Goal: Task Accomplishment & Management: Complete application form

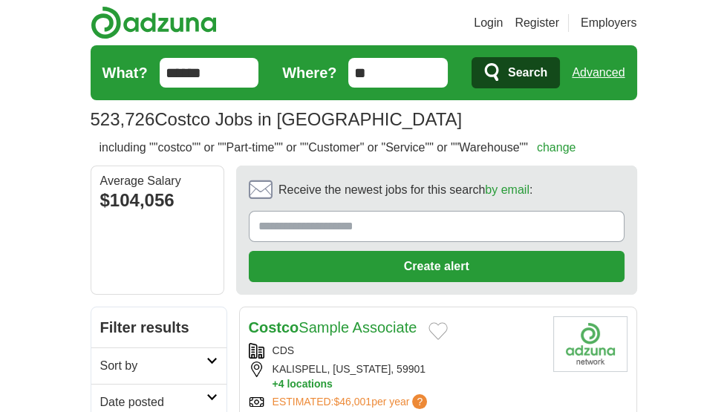
drag, startPoint x: 258, startPoint y: 225, endPoint x: 266, endPoint y: 226, distance: 7.5
click at [258, 225] on input "Receive the newest jobs for this search by email :" at bounding box center [437, 226] width 376 height 31
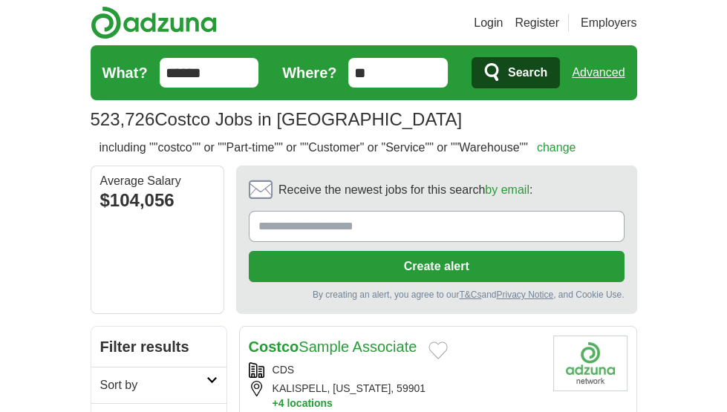
type input "**********"
click at [327, 268] on button "Create alert" at bounding box center [437, 266] width 376 height 31
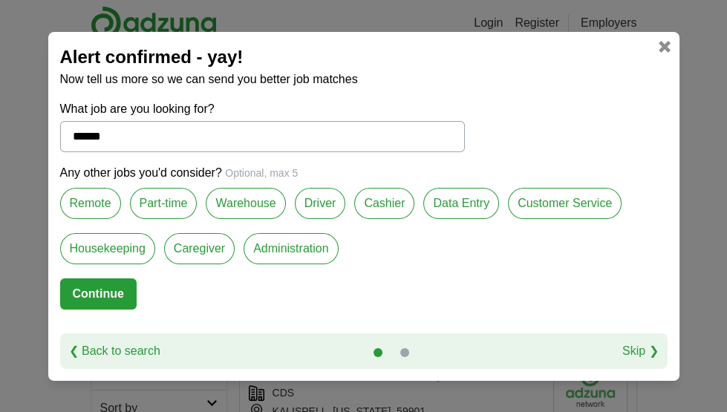
click at [150, 199] on label "Part-time" at bounding box center [164, 203] width 68 height 31
click at [235, 199] on label "Warehouse" at bounding box center [245, 203] width 79 height 31
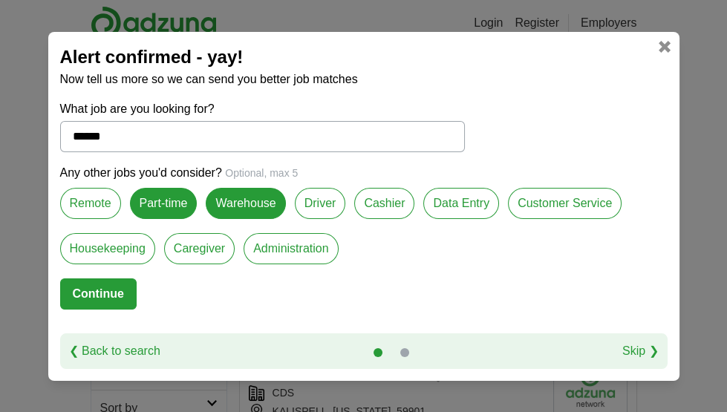
click at [554, 209] on label "Customer Service" at bounding box center [565, 203] width 114 height 31
click at [93, 295] on button "Continue" at bounding box center [98, 293] width 76 height 31
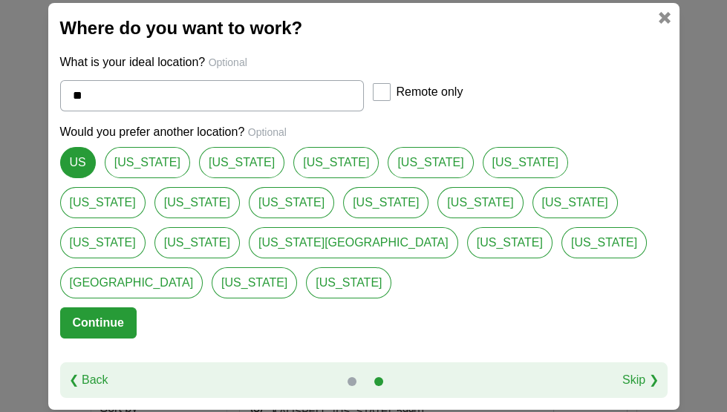
click at [139, 178] on link "[US_STATE]" at bounding box center [147, 162] width 85 height 31
type input "**********"
select select "*"
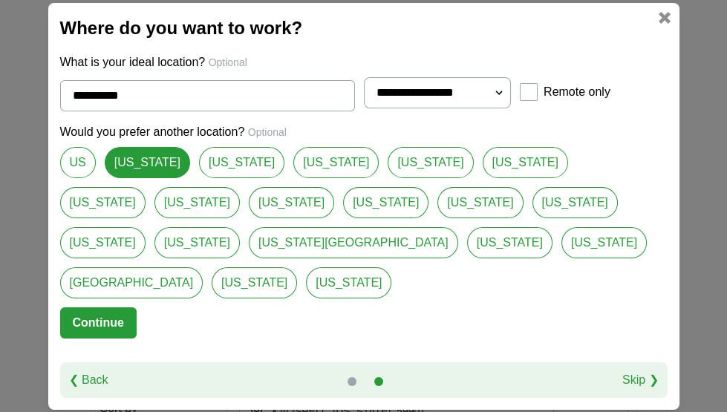
click at [78, 307] on button "Continue" at bounding box center [98, 322] width 76 height 31
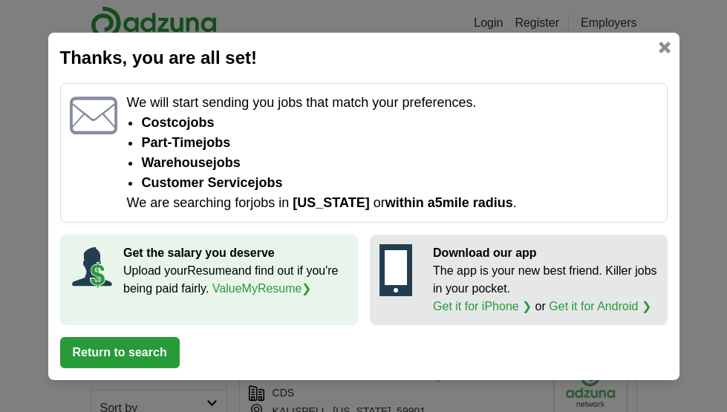
click at [134, 342] on button "Return to search" at bounding box center [120, 352] width 120 height 31
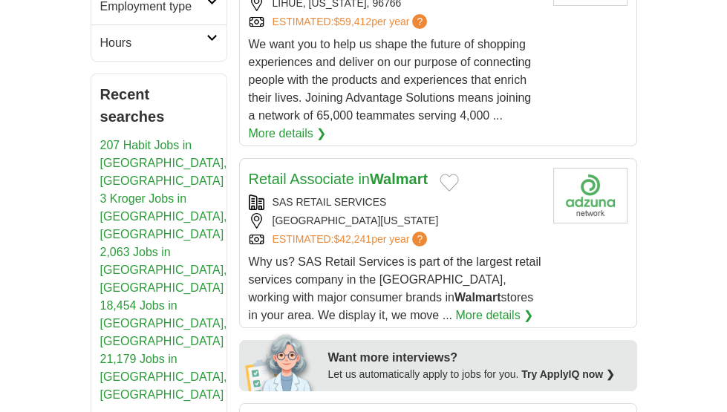
scroll to position [668, 0]
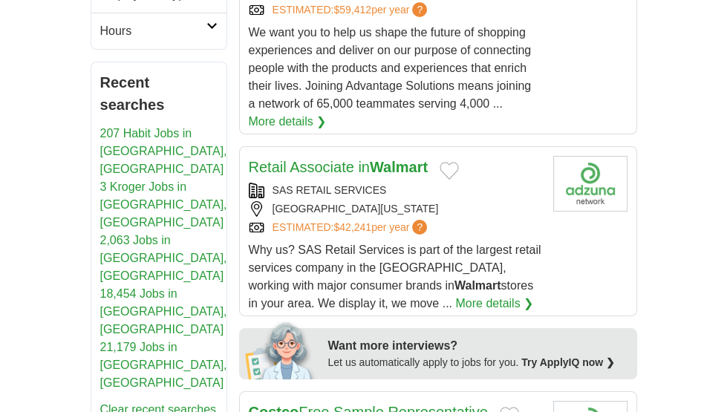
click at [455, 295] on link "More details ❯" at bounding box center [494, 304] width 78 height 18
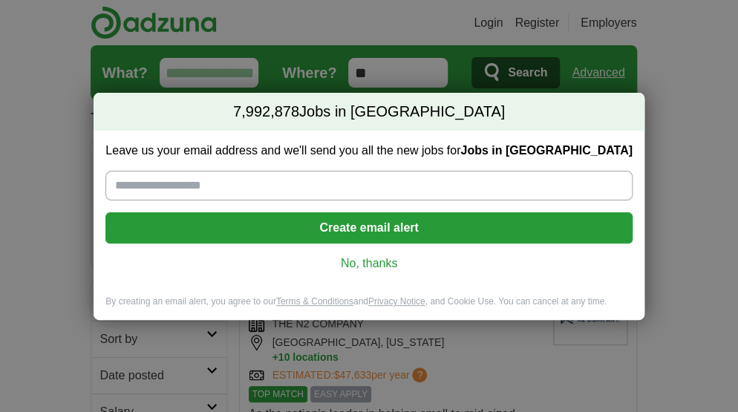
click at [363, 260] on link "No, thanks" at bounding box center [368, 263] width 503 height 16
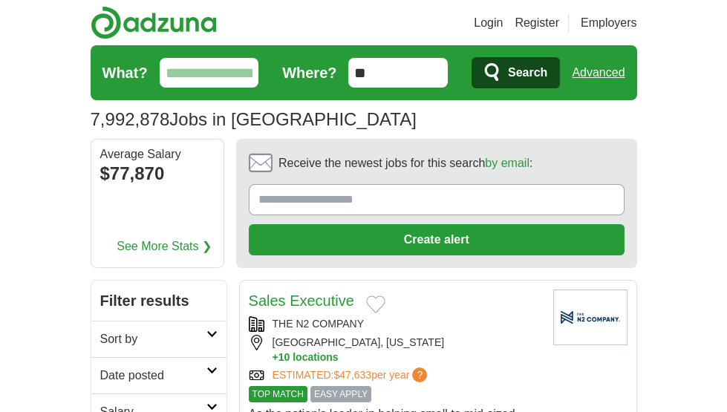
scroll to position [74, 0]
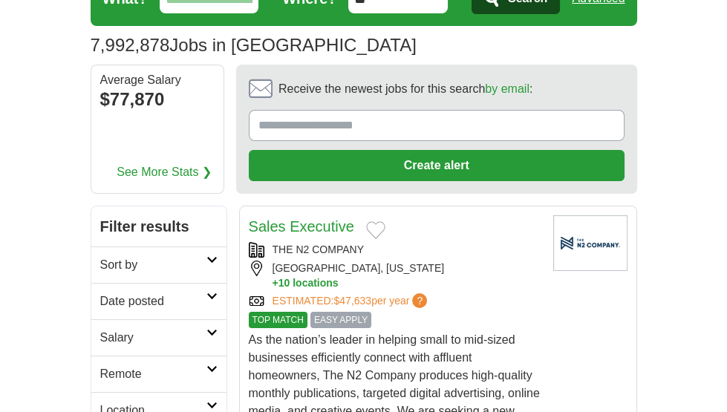
click at [210, 261] on icon at bounding box center [211, 259] width 11 height 7
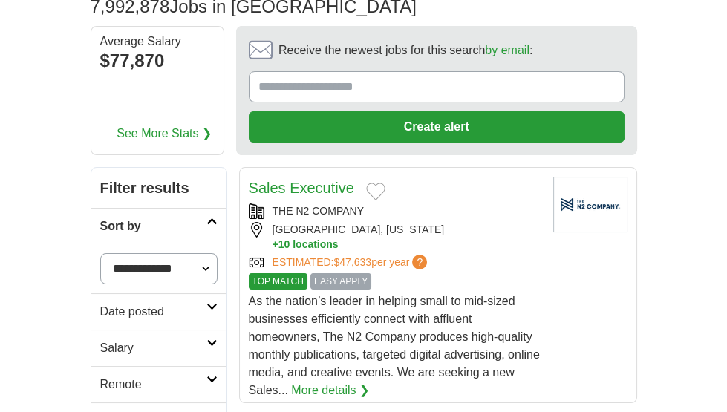
scroll to position [149, 0]
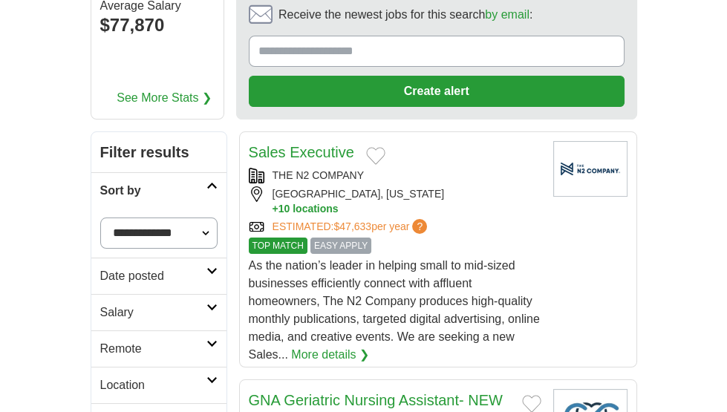
click at [214, 376] on icon at bounding box center [211, 379] width 11 height 7
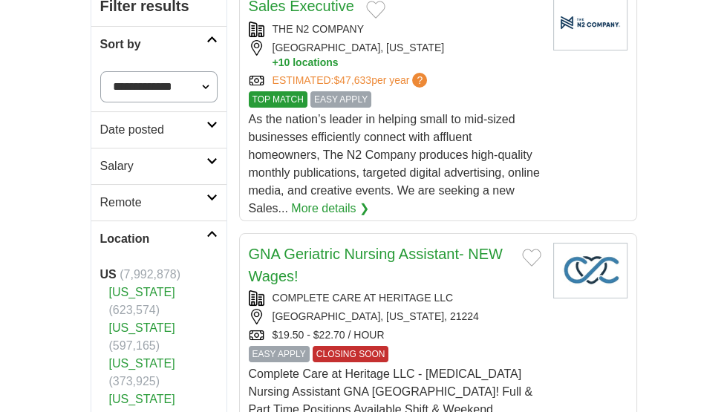
scroll to position [297, 0]
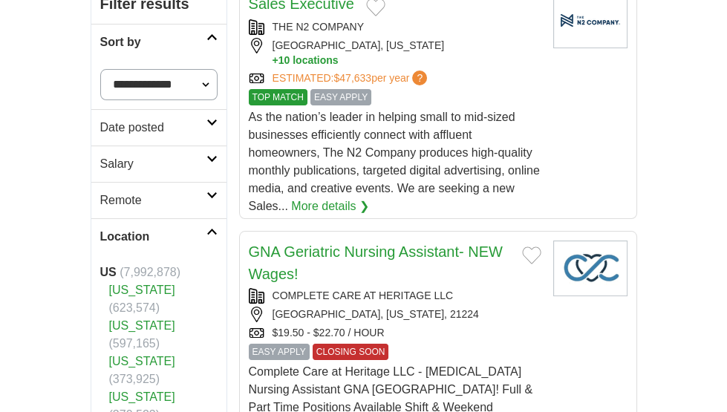
click at [143, 290] on link "[US_STATE]" at bounding box center [142, 290] width 66 height 13
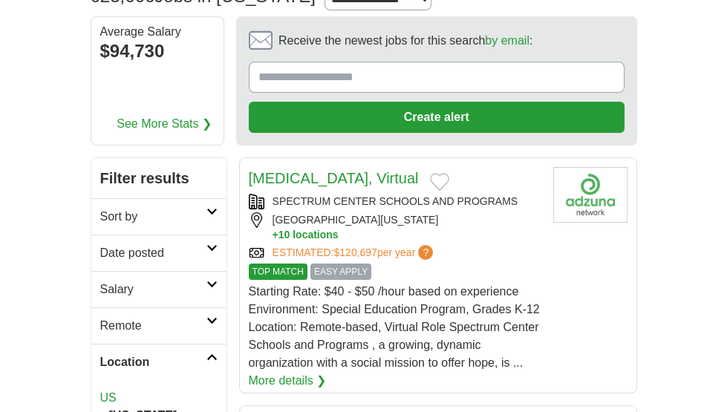
scroll to position [149, 0]
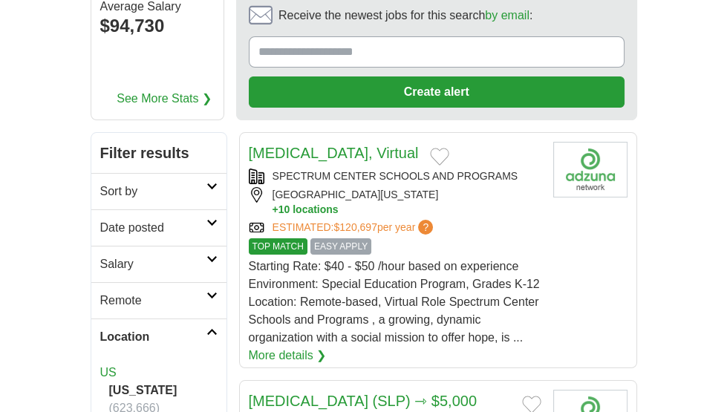
click at [129, 332] on h2 "Location" at bounding box center [153, 337] width 106 height 18
click at [210, 329] on icon at bounding box center [211, 331] width 11 height 7
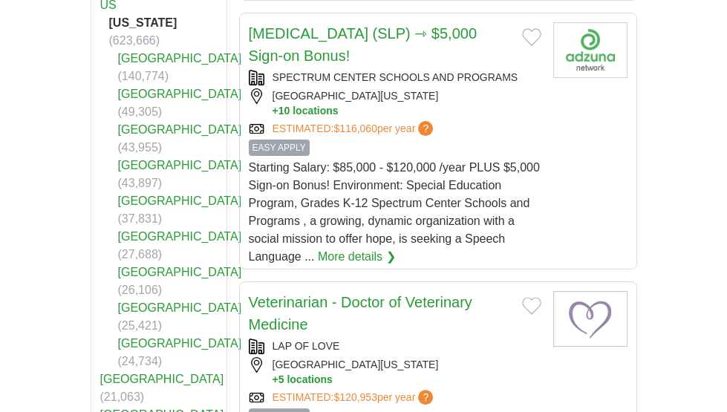
scroll to position [520, 0]
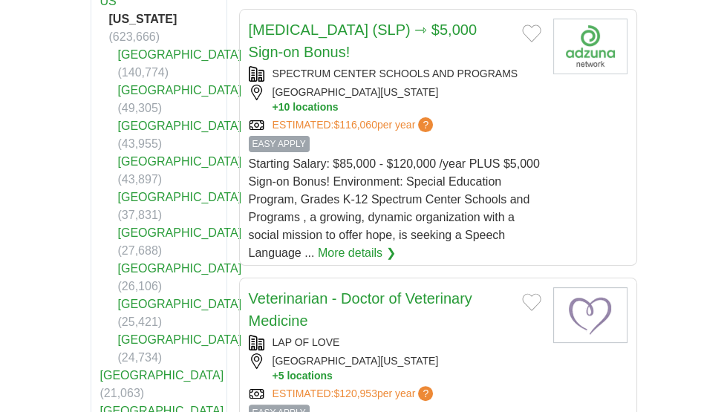
click at [144, 275] on link "San Bernardino County" at bounding box center [180, 268] width 124 height 13
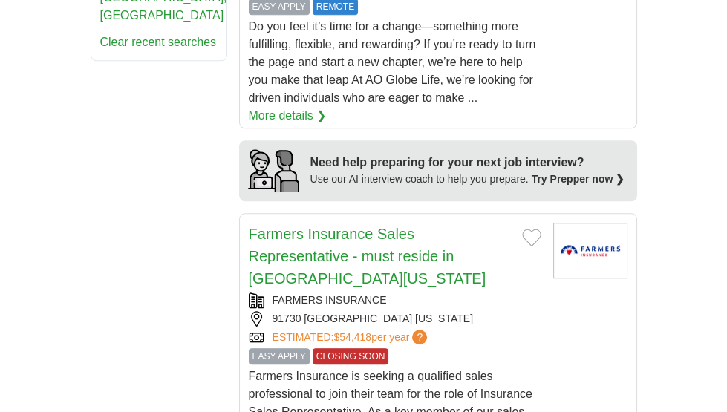
scroll to position [1782, 0]
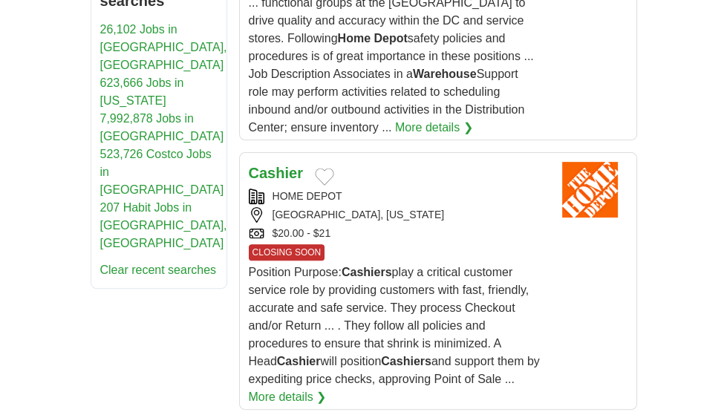
scroll to position [742, 0]
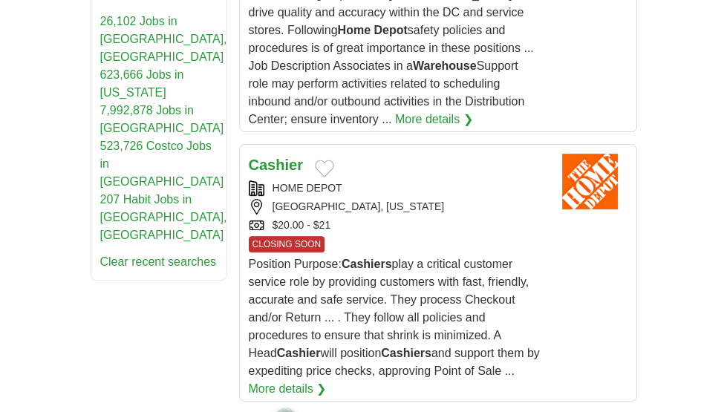
click at [279, 380] on link "More details ❯" at bounding box center [288, 389] width 78 height 18
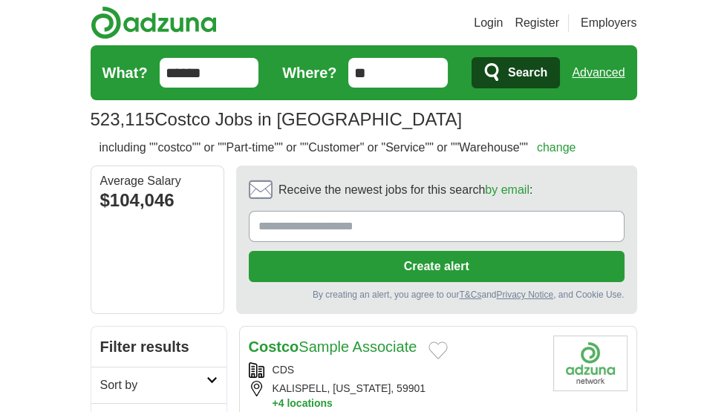
type input "**********"
click at [359, 261] on button "Create alert" at bounding box center [437, 266] width 376 height 31
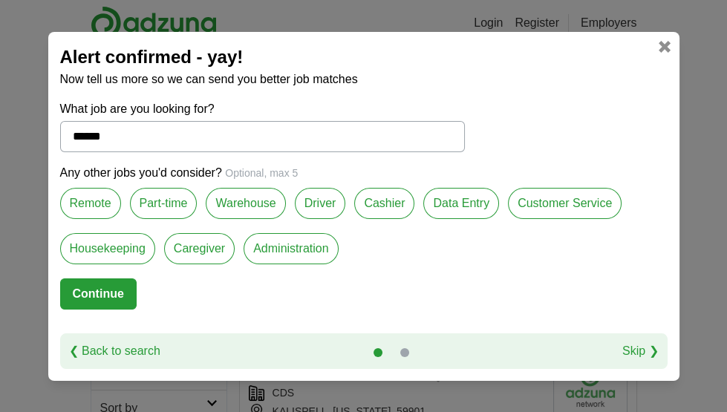
click at [180, 198] on label "Part-time" at bounding box center [164, 203] width 68 height 31
click at [545, 196] on label "Customer Service" at bounding box center [565, 203] width 114 height 31
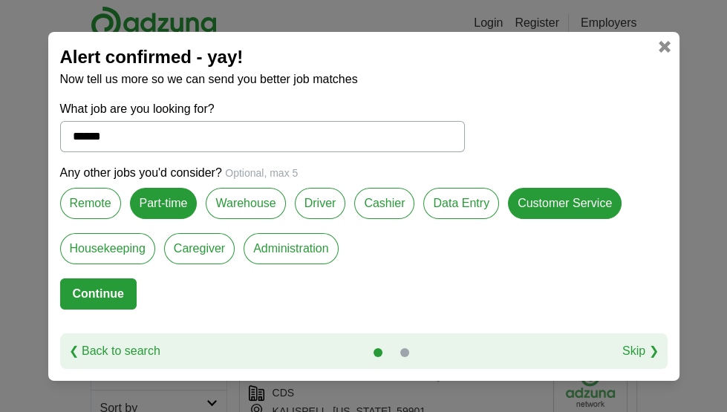
click at [236, 202] on label "Warehouse" at bounding box center [245, 203] width 79 height 31
click at [85, 295] on button "Continue" at bounding box center [98, 293] width 76 height 31
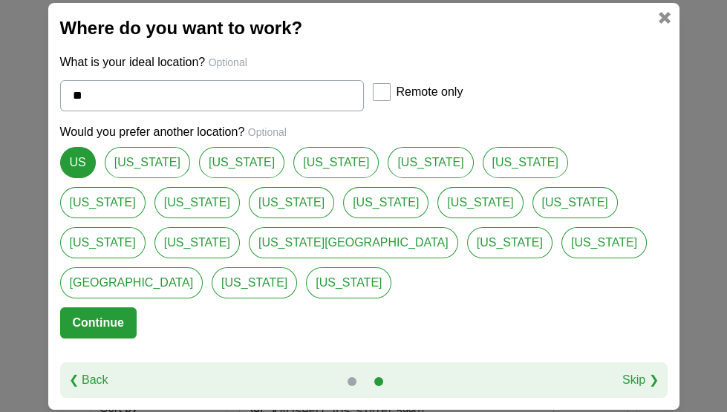
click at [120, 178] on link "[US_STATE]" at bounding box center [147, 162] width 85 height 31
select select "*"
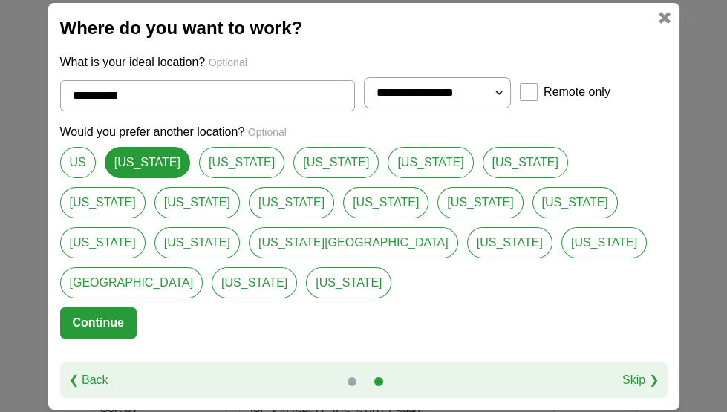
type input "**********"
click at [82, 307] on button "Continue" at bounding box center [98, 322] width 76 height 31
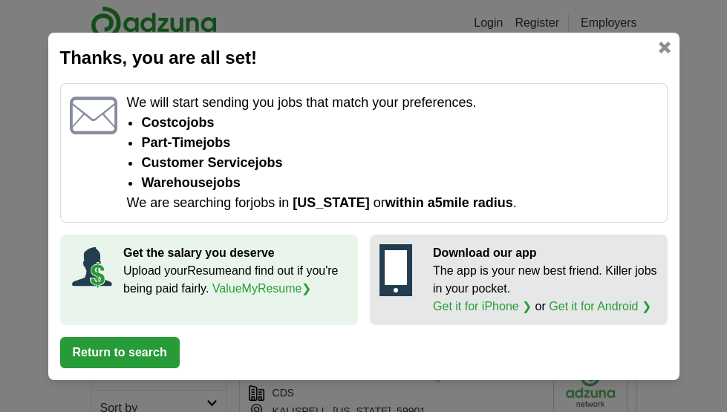
click at [668, 42] on link at bounding box center [665, 48] width 12 height 12
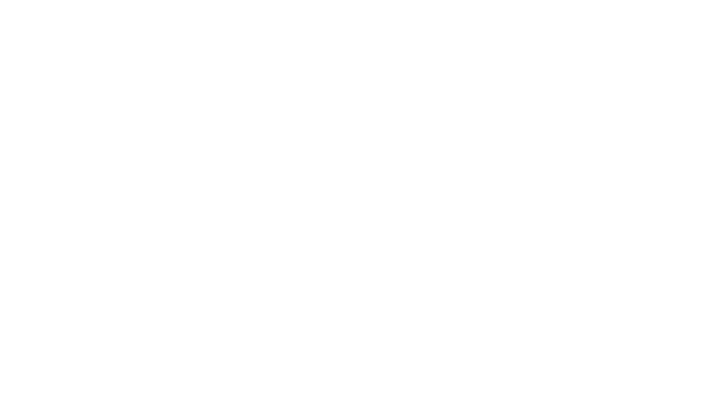
scroll to position [2969, 0]
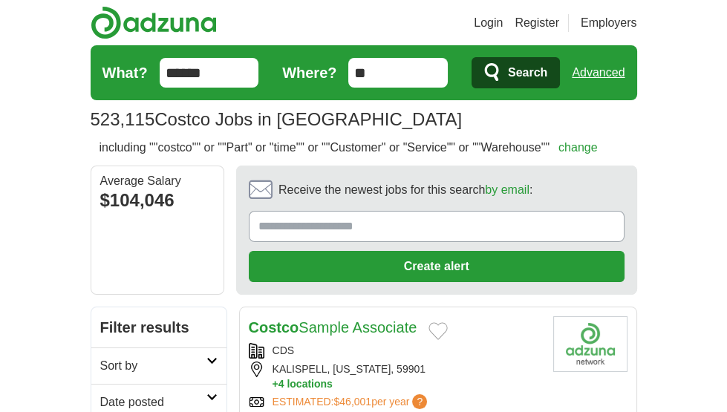
click at [371, 68] on input "**" at bounding box center [397, 73] width 99 height 30
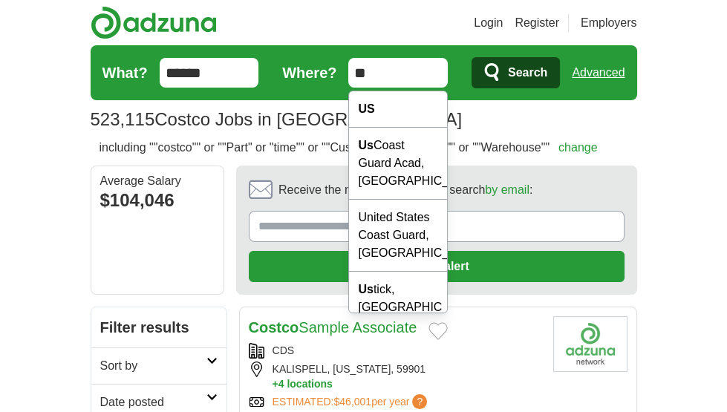
drag, startPoint x: 370, startPoint y: 71, endPoint x: 424, endPoint y: 68, distance: 54.3
click at [424, 68] on input "**" at bounding box center [397, 73] width 99 height 30
type input "*"
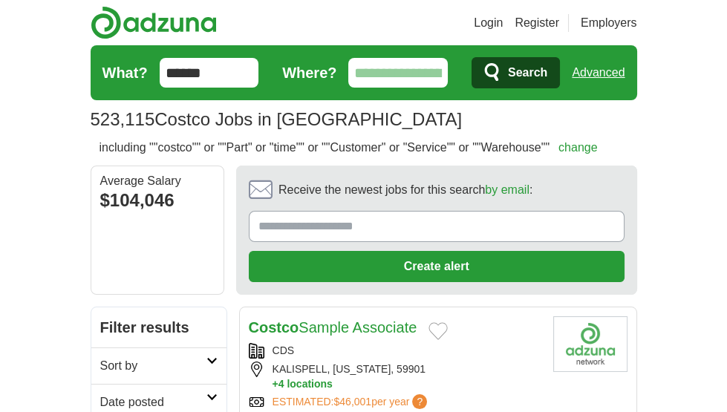
click at [471, 57] on button "Search" at bounding box center [515, 72] width 88 height 31
type input "*"
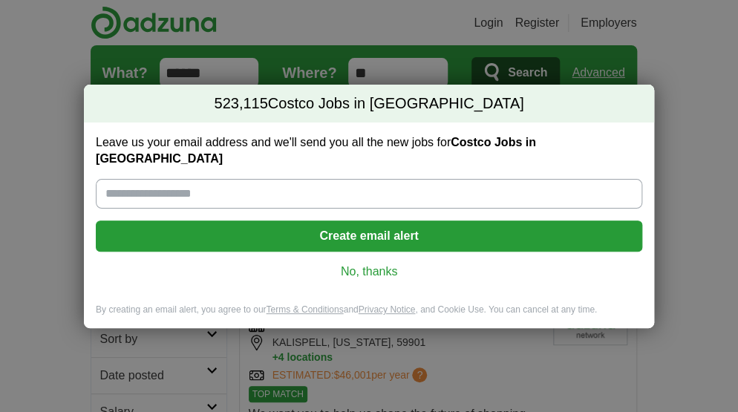
click at [123, 183] on input "Leave us your email address and we'll send you all the new jobs for Costco Jobs…" at bounding box center [369, 194] width 546 height 30
type input "**********"
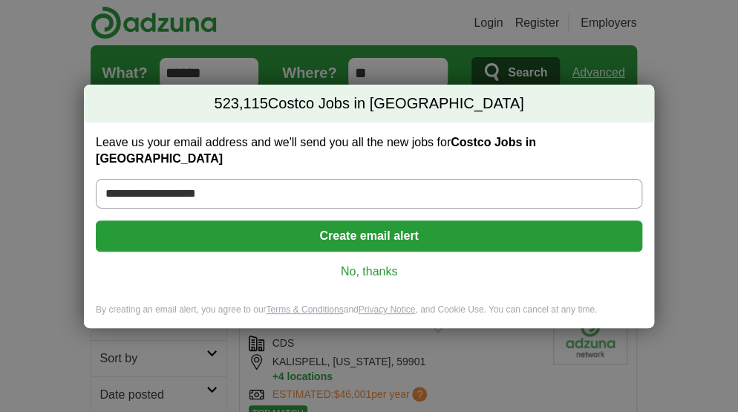
click at [226, 225] on button "Create email alert" at bounding box center [369, 236] width 546 height 31
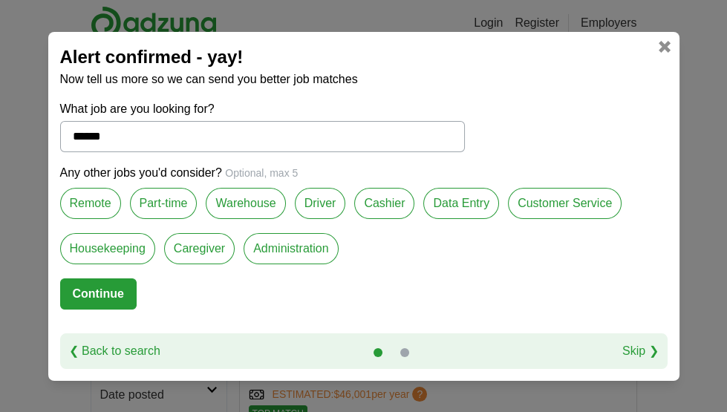
click at [165, 206] on label "Part-time" at bounding box center [164, 203] width 68 height 31
click at [563, 209] on label "Customer Service" at bounding box center [565, 203] width 114 height 31
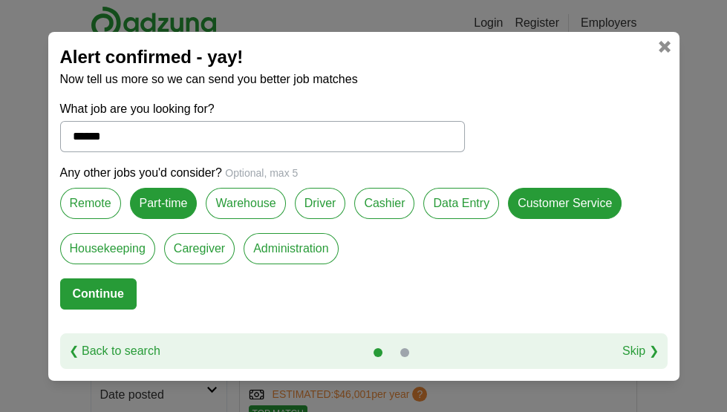
click at [248, 205] on label "Warehouse" at bounding box center [245, 203] width 79 height 31
click at [97, 288] on button "Continue" at bounding box center [98, 293] width 76 height 31
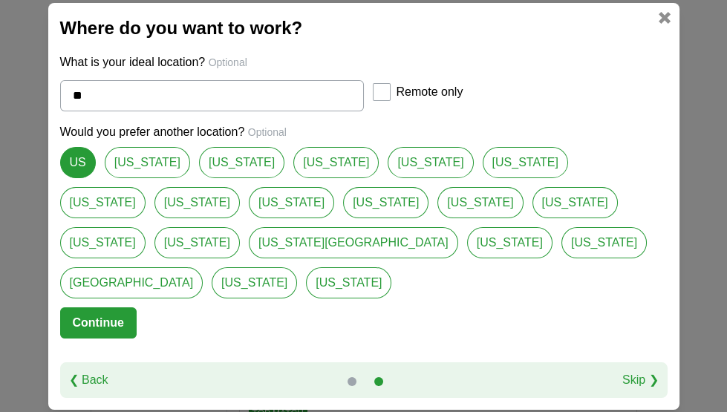
click at [93, 111] on input "**" at bounding box center [212, 95] width 304 height 31
type input "***"
select select "*"
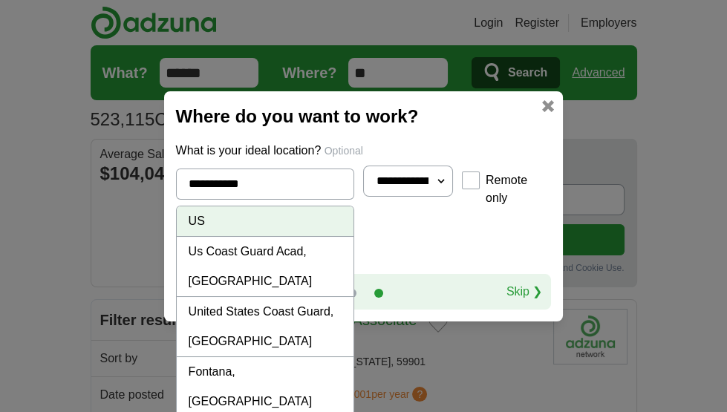
click at [208, 357] on li "Fontana, CA" at bounding box center [265, 387] width 177 height 60
type input "**********"
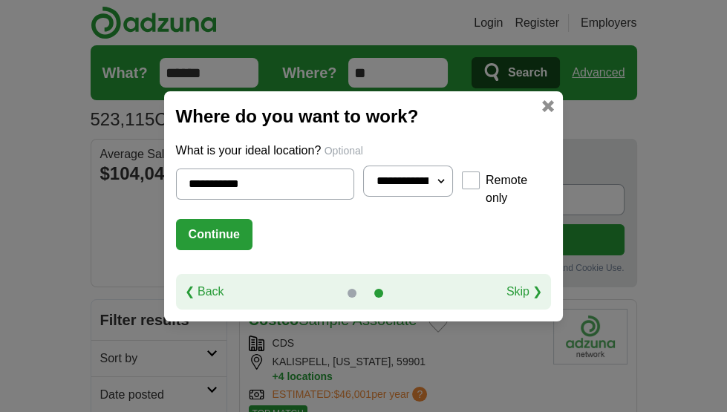
click at [189, 229] on button "Continue" at bounding box center [214, 234] width 76 height 31
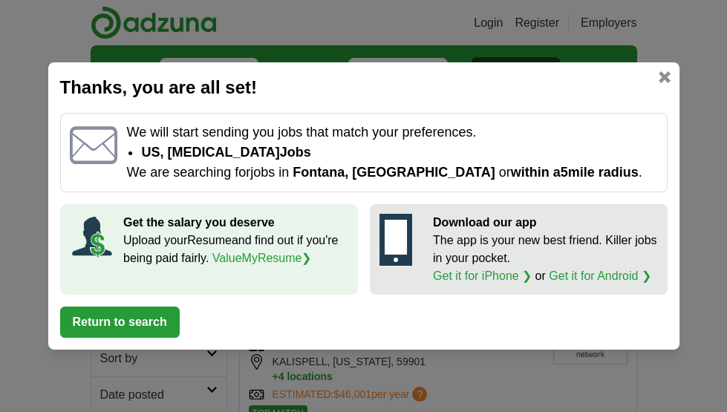
click at [170, 322] on button "Return to search" at bounding box center [120, 322] width 120 height 31
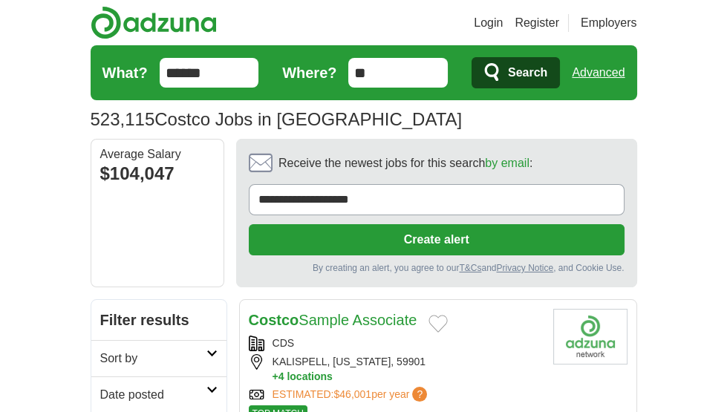
click at [313, 242] on button "Create alert" at bounding box center [437, 239] width 376 height 31
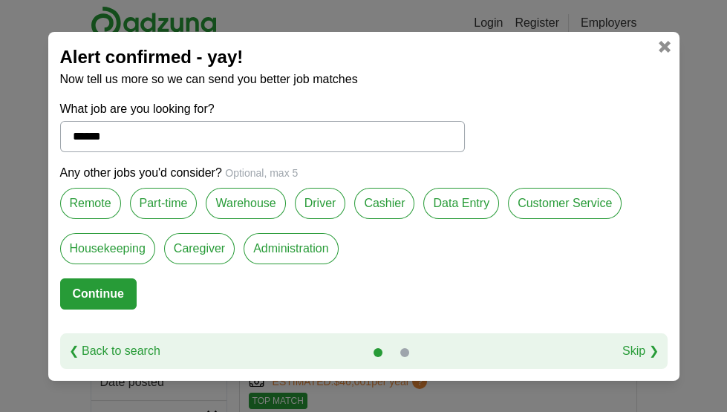
click at [158, 201] on label "Part-time" at bounding box center [164, 203] width 68 height 31
click at [244, 199] on label "Warehouse" at bounding box center [245, 203] width 79 height 31
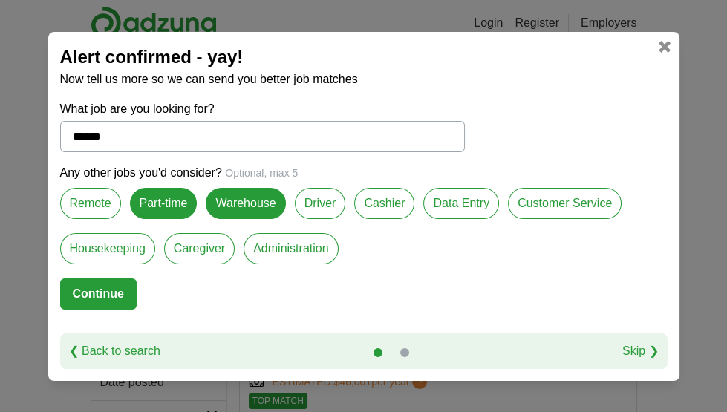
click at [535, 200] on label "Customer Service" at bounding box center [565, 203] width 114 height 31
click at [382, 209] on label "Cashier" at bounding box center [384, 203] width 60 height 31
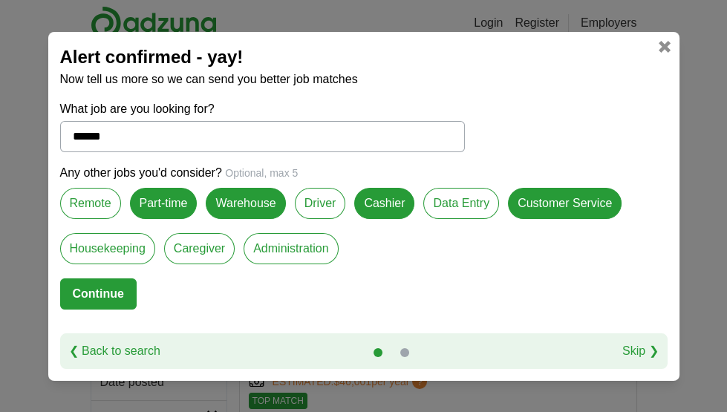
click at [111, 300] on button "Continue" at bounding box center [98, 293] width 76 height 31
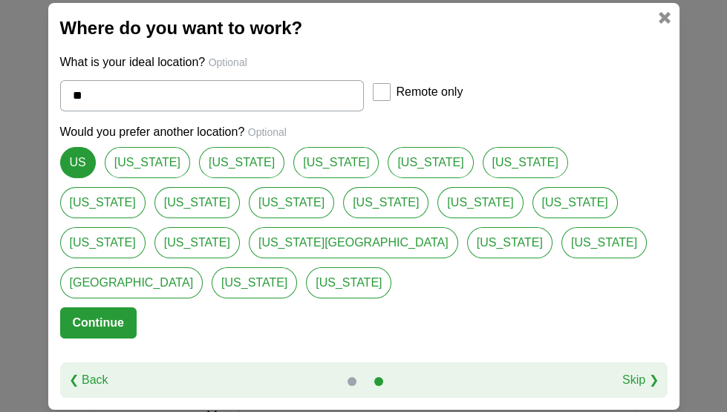
click at [91, 111] on input "**" at bounding box center [212, 95] width 304 height 31
type input "***"
select select "*"
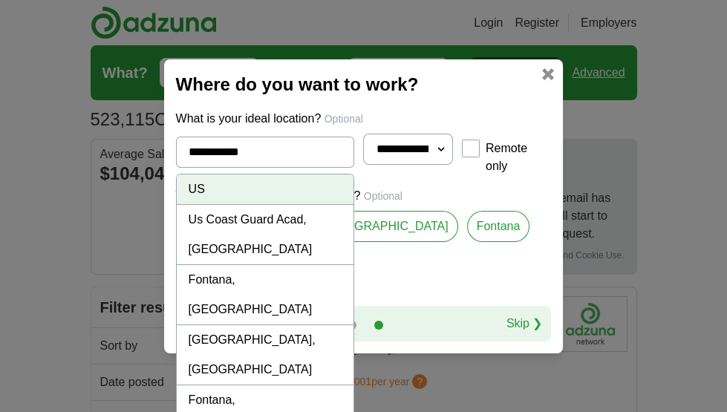
click at [206, 265] on li "Fontana, CA" at bounding box center [265, 295] width 177 height 60
type input "**********"
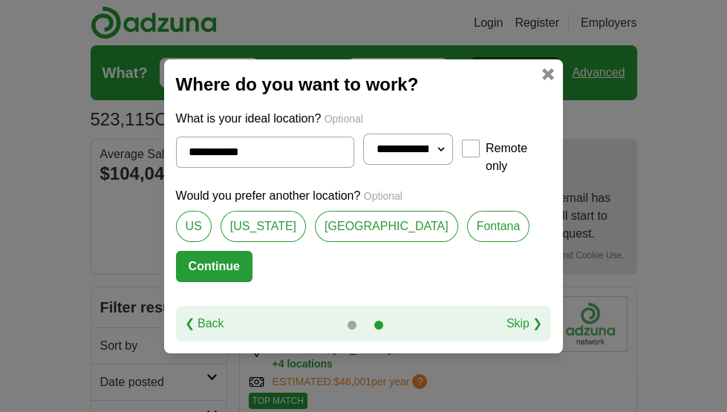
click at [176, 260] on button "Continue" at bounding box center [214, 266] width 76 height 31
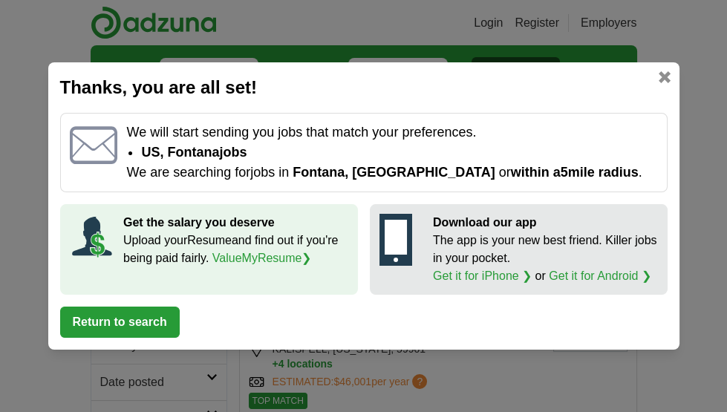
click at [118, 312] on button "Return to search" at bounding box center [120, 322] width 120 height 31
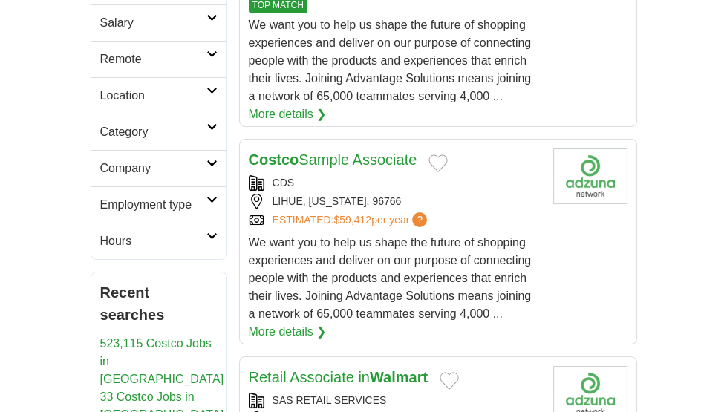
scroll to position [371, 0]
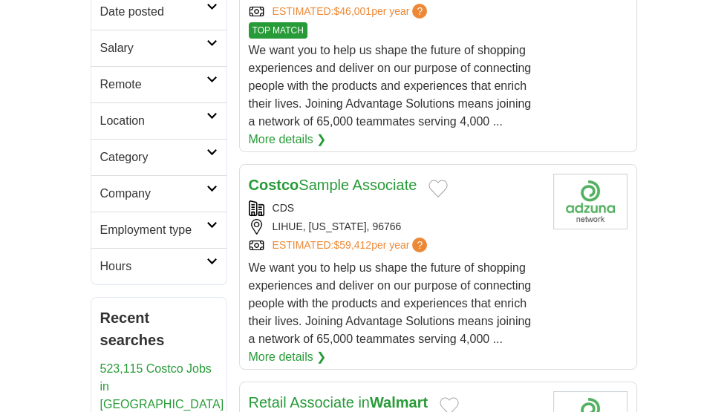
click at [206, 112] on icon at bounding box center [211, 115] width 11 height 7
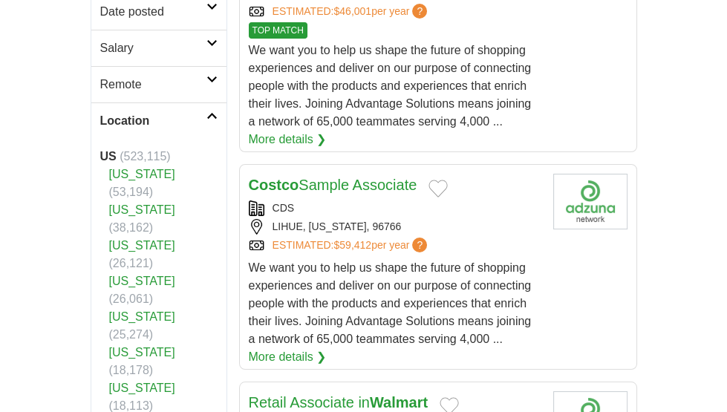
click at [154, 186] on span "(53,194)" at bounding box center [131, 192] width 45 height 13
click at [147, 172] on link "[US_STATE]" at bounding box center [142, 174] width 66 height 13
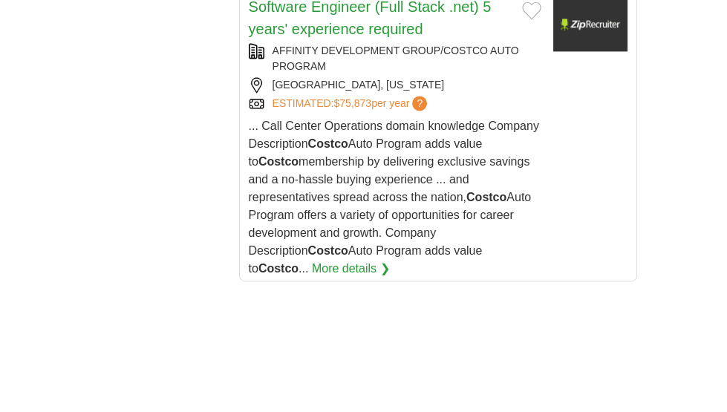
scroll to position [2969, 0]
